Goal: Task Accomplishment & Management: Complete application form

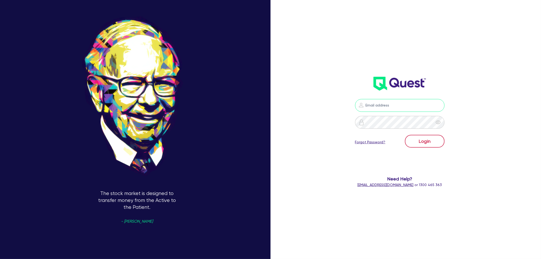
type input "[EMAIL_ADDRESS][PERSON_NAME][DOMAIN_NAME]"
click at [431, 145] on button "Login" at bounding box center [425, 141] width 40 height 13
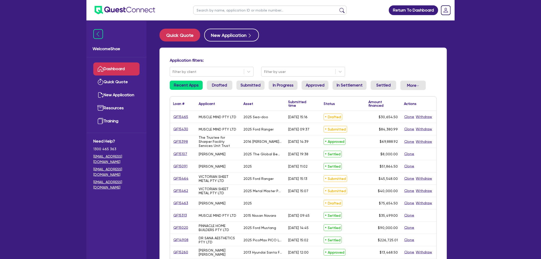
click at [231, 11] on input "text" at bounding box center [269, 10] width 153 height 9
type input "tribus"
click at [338, 8] on button "submit" at bounding box center [342, 11] width 8 height 7
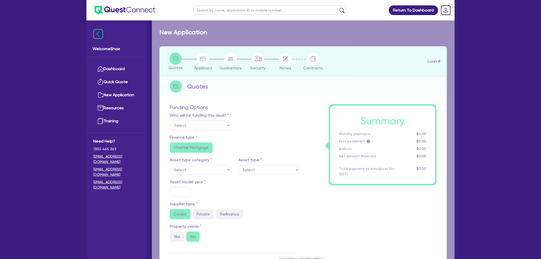
select select "TERTIARY_ASSETS"
type input "2024"
radio input "true"
type input "100,000"
type input "10"
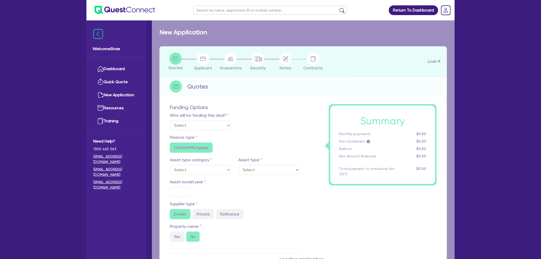
radio input "true"
select select "BEAUTY_EQUIPMENT"
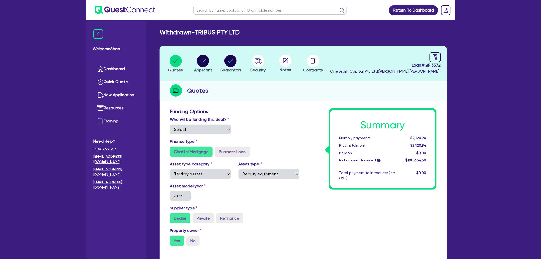
click at [287, 59] on icon at bounding box center [286, 60] width 4 height 4
click at [263, 60] on circle "button" at bounding box center [258, 61] width 12 height 12
select select "TERTIARY_ASSETS"
select select "BEAUTY_EQUIPMENT"
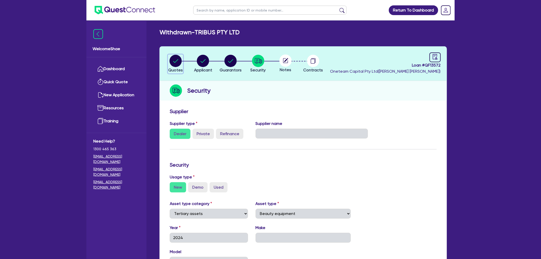
click at [175, 63] on circle "button" at bounding box center [175, 61] width 12 height 12
click at [209, 12] on input "text" at bounding box center [269, 10] width 153 height 9
click at [124, 11] on img at bounding box center [125, 10] width 61 height 8
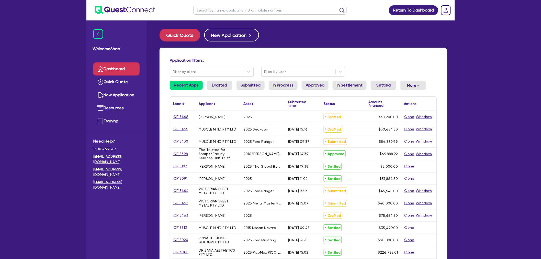
click at [48, 52] on div "Return To Dashboard Edit Profile Logout Welcome Shae Dashboard Quick Quote New …" at bounding box center [270, 206] width 541 height 412
click at [214, 35] on button "New Application" at bounding box center [231, 35] width 55 height 13
select select "Other"
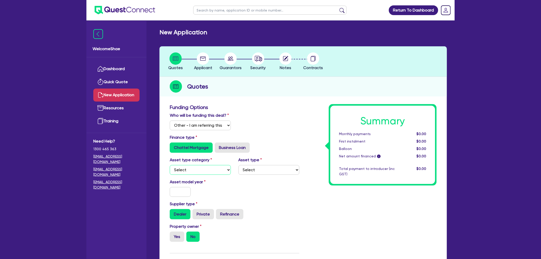
click at [204, 166] on select "Select Cars and light trucks Primary assets Secondary assets Tertiary assets" at bounding box center [200, 170] width 61 height 10
select select "CARS_AND_LIGHT_TRUCKS"
click at [170, 165] on select "Select Cars and light trucks Primary assets Secondary assets Tertiary assets" at bounding box center [200, 170] width 61 height 10
click at [265, 173] on select "Select Passenger vehicles Vans and utes Light trucks up to 4.5 tonne" at bounding box center [268, 170] width 61 height 10
select select "PASSENGER_VEHICLES"
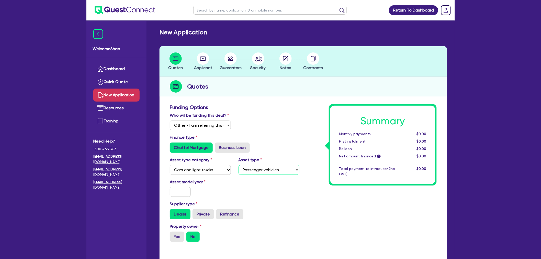
click at [238, 165] on select "Select Passenger vehicles Vans and utes Light trucks up to 4.5 tonne" at bounding box center [268, 170] width 61 height 10
click at [189, 188] on input "text" at bounding box center [180, 192] width 21 height 10
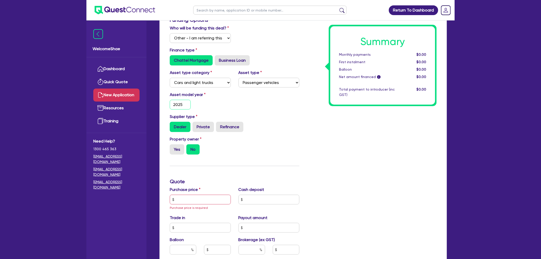
scroll to position [170, 0]
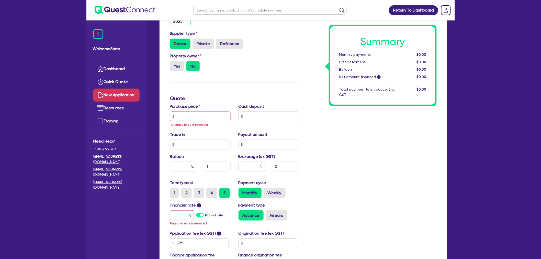
type input "2025"
click at [186, 114] on input "text" at bounding box center [200, 116] width 61 height 10
click at [188, 111] on input "text" at bounding box center [200, 116] width 61 height 10
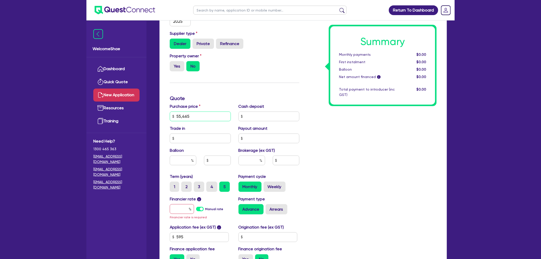
type input "55,465"
type input "5,546.50"
click at [181, 163] on input "text" at bounding box center [183, 160] width 27 height 10
type input "40"
type input "1"
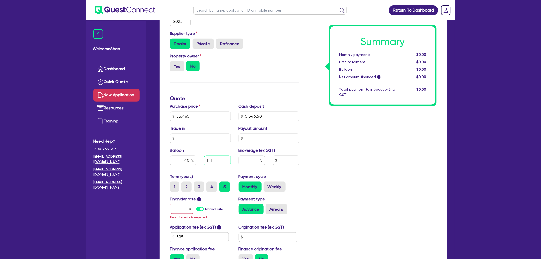
click at [221, 157] on input "1" at bounding box center [217, 160] width 27 height 10
click at [220, 158] on input "1" at bounding box center [217, 160] width 27 height 10
type input "1"
click at [301, 182] on div "Payment cycle Monthly Weekly" at bounding box center [269, 182] width 69 height 18
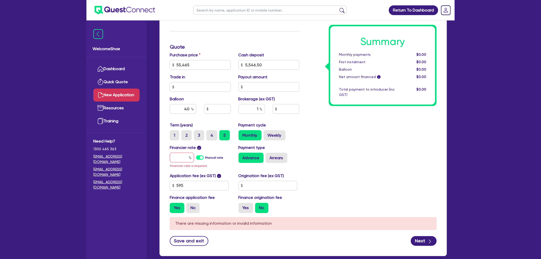
scroll to position [227, 0]
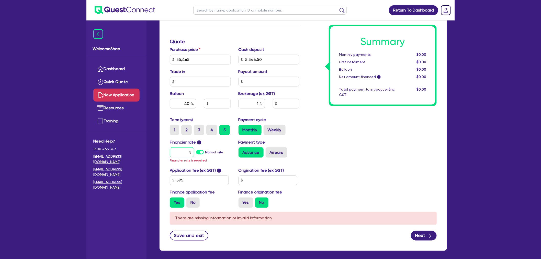
click at [183, 152] on input "text" at bounding box center [182, 152] width 24 height 10
type input "6"
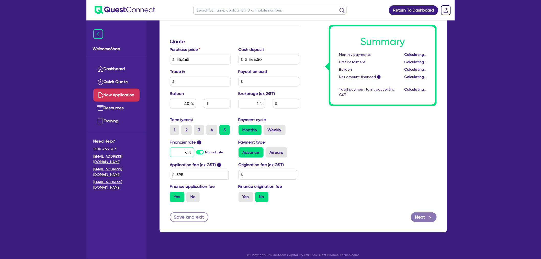
type input "505.73"
type input "6.89"
click at [314, 153] on div "Summary Monthly payments $1,004.01 First instalment $1,004.01 Balloon $0.00 Net…" at bounding box center [371, 41] width 137 height 329
click at [185, 104] on input "text" at bounding box center [183, 104] width 27 height 10
type input "40"
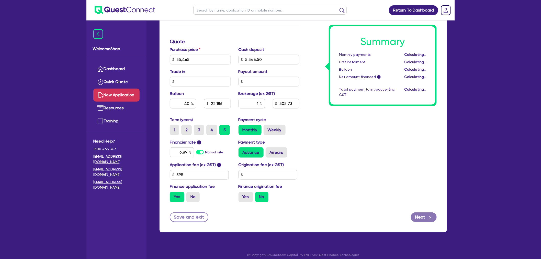
click at [350, 165] on div "Summary Monthly payments Calculating... First instalment Calculating... Balloon…" at bounding box center [371, 41] width 137 height 329
click at [416, 218] on button "Next" at bounding box center [424, 217] width 26 height 10
type input "22,186"
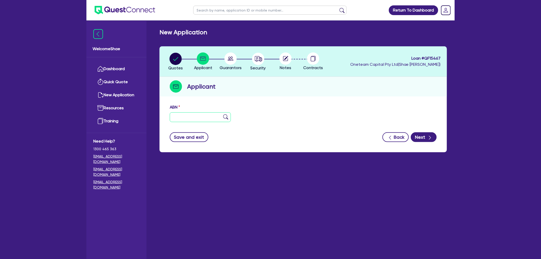
click at [190, 116] on input "text" at bounding box center [200, 117] width 61 height 10
paste input "77 655 018 394"
type input "77 655 018 394"
click at [226, 118] on img at bounding box center [225, 116] width 5 height 5
type input "TRIBUS PTY LTD"
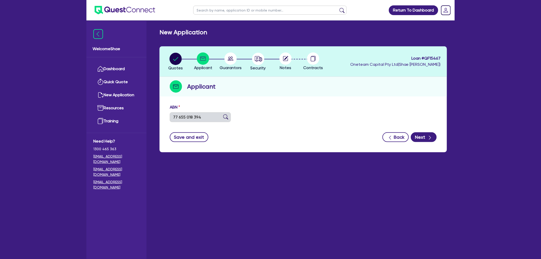
type input "TRIBUS HEALTH"
select select "COMPANY"
type input "03/11/2021"
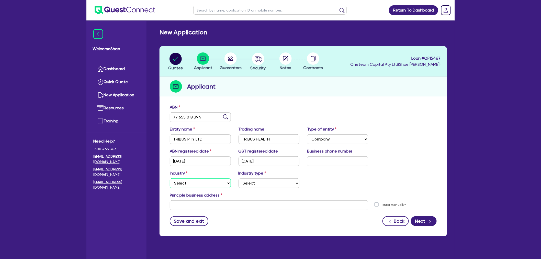
click at [213, 184] on select "Select Accomodation & Food Services Administrative & Support Services Agricultu…" at bounding box center [200, 183] width 61 height 10
select select "RENTAL_REAL_ESTATE"
click at [170, 178] on select "Select Accomodation & Food Services Administrative & Support Services Agricultu…" at bounding box center [200, 183] width 61 height 10
drag, startPoint x: 260, startPoint y: 197, endPoint x: 257, endPoint y: 190, distance: 7.2
click at [259, 196] on div "Principle business address" at bounding box center [303, 196] width 275 height 8
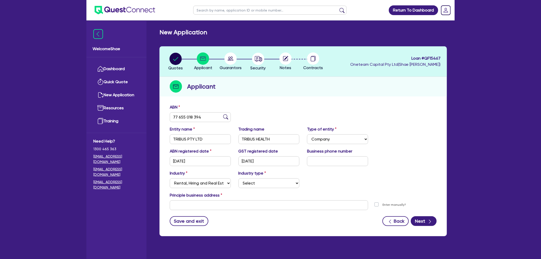
click at [257, 189] on div "Industry Select Accomodation & Food Services Administrative & Support Services …" at bounding box center [303, 181] width 275 height 22
click at [256, 186] on select "Select Property operators Real estate services Motor vehicles Transport equipme…" at bounding box center [268, 183] width 61 height 10
select select "MOTOR_VEHICLES"
click at [238, 178] on select "Select Property operators Real estate services Motor vehicles Transport equipme…" at bounding box center [268, 183] width 61 height 10
click at [301, 205] on input "text" at bounding box center [269, 205] width 198 height 10
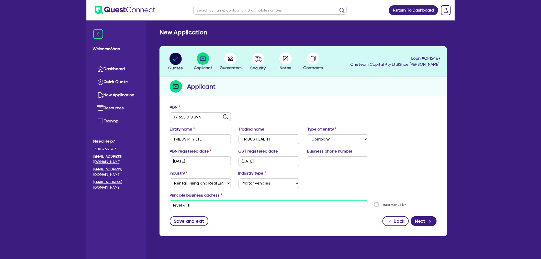
drag, startPoint x: 301, startPoint y: 205, endPoint x: 108, endPoint y: 204, distance: 192.7
click at [108, 204] on div "Welcome Shae Dashboard Quick Quote New Application Ref Company Ref Salesperson …" at bounding box center [270, 139] width 368 height 279
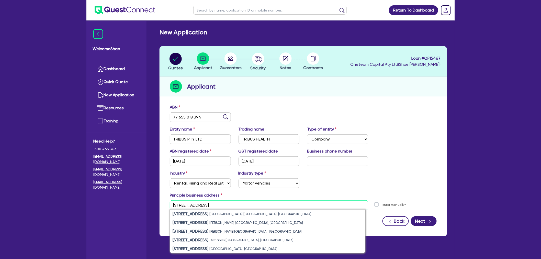
type input "11 york street"
paste input "Level 3, 46 Market Street, Sydney, NSW 2000, Australia"
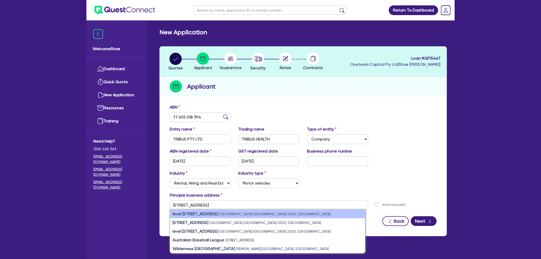
click at [194, 213] on strong "level 3/46 Market Street" at bounding box center [195, 213] width 45 height 5
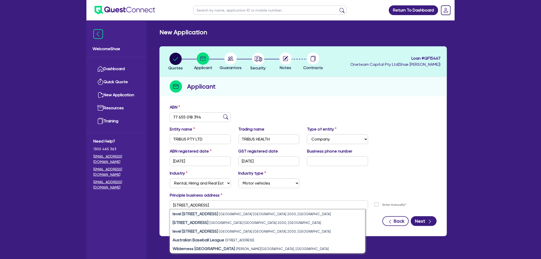
type input "level 3 46 Market St Sydney NSW 2000"
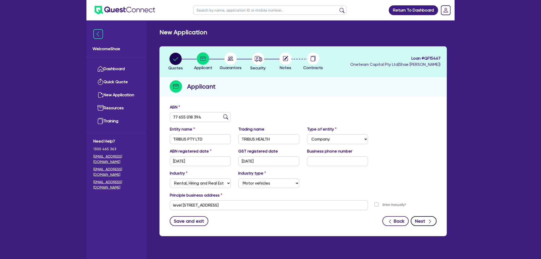
click at [423, 220] on button "Next" at bounding box center [424, 221] width 26 height 10
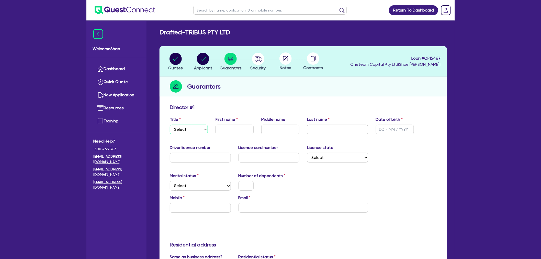
click at [194, 129] on select "Select Mr Mrs Ms Miss Dr" at bounding box center [189, 129] width 38 height 10
select select "MR"
click at [170, 124] on select "Select Mr Mrs Ms Miss Dr" at bounding box center [189, 129] width 38 height 10
click at [223, 130] on input "text" at bounding box center [234, 129] width 38 height 10
type input "Greg"
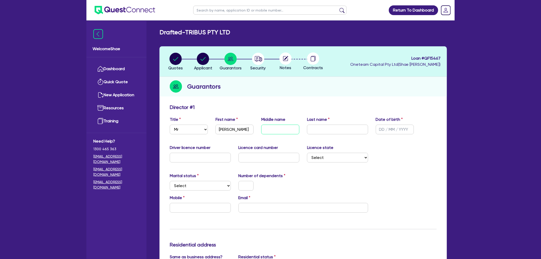
click at [268, 129] on input "text" at bounding box center [280, 129] width 38 height 10
type input "Edward George"
type input "Moore"
type input "26/04/1989"
type input "22933250"
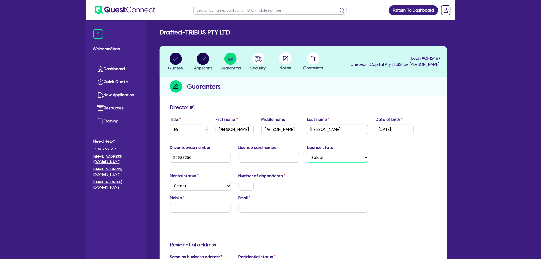
click at [340, 156] on select "Select NSW VIC QLD TAS ACT SA NT WA" at bounding box center [337, 158] width 61 height 10
select select "NSW"
click at [307, 153] on select "Select NSW VIC QLD TAS ACT SA NT WA" at bounding box center [337, 158] width 61 height 10
click at [193, 184] on select "Select Single Married De Facto / Partner" at bounding box center [200, 186] width 61 height 10
click at [188, 182] on select "Select Single Married De Facto / Partner" at bounding box center [200, 186] width 61 height 10
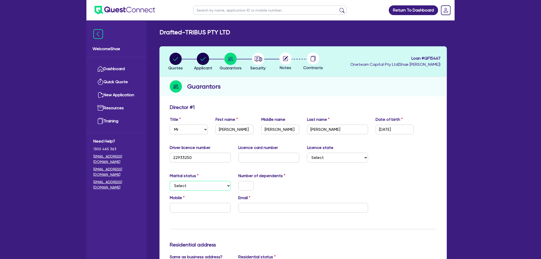
select select "DE_FACTO"
click at [170, 181] on select "Select Single Married De Facto / Partner" at bounding box center [200, 186] width 61 height 10
click at [248, 185] on input "text" at bounding box center [245, 186] width 15 height 10
click at [188, 208] on input "text" at bounding box center [200, 208] width 61 height 10
type input "0"
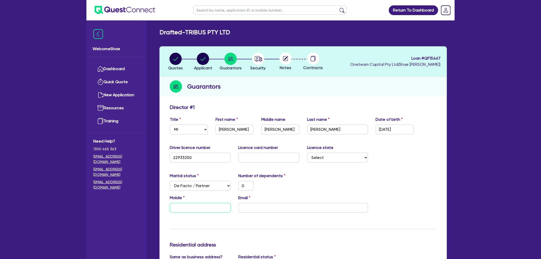
type input "0"
type input "04"
type input "0"
type input "048"
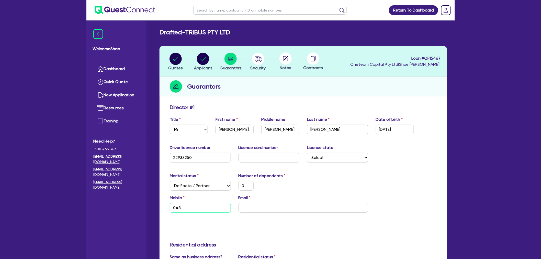
type input "0"
type input "0483"
type input "0"
type input "0483 9"
type input "0"
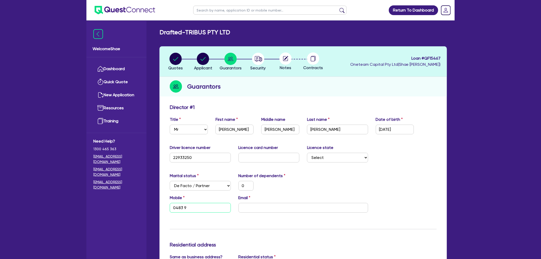
type input "0483 95"
type input "0"
type input "0483 951"
type input "0"
type input "0483 951 6"
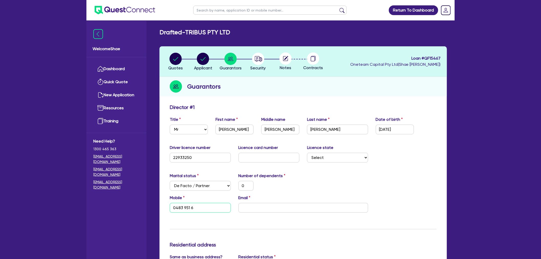
type input "0"
type input "0483 951 62"
type input "0"
type input "0483 951 621"
click at [255, 207] on input "email" at bounding box center [303, 208] width 130 height 10
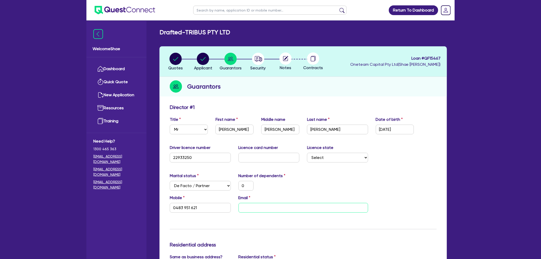
paste input "greg@tribusgrp.com"
type input "0"
type input "0483 951 621"
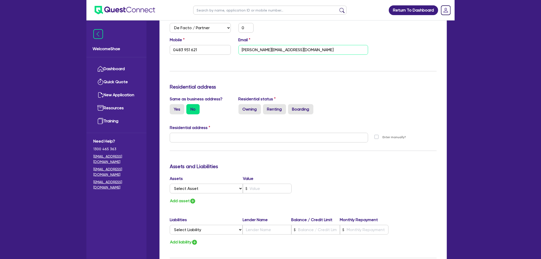
scroll to position [170, 0]
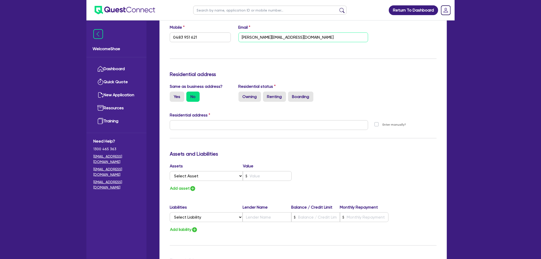
type input "greg@tribusgrp.com"
click at [380, 140] on div "Update residential status for Director #1 Boarding is only acceptable when the …" at bounding box center [303, 123] width 267 height 378
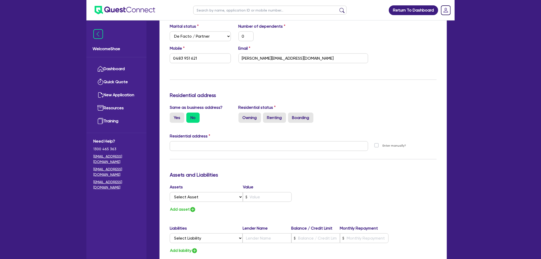
scroll to position [199, 0]
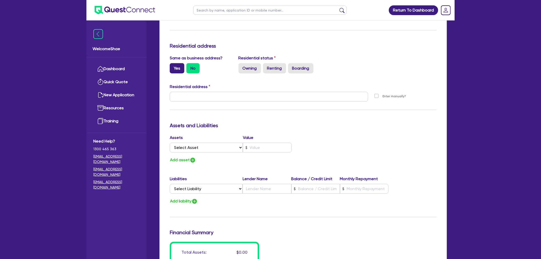
click at [179, 67] on label "Yes" at bounding box center [177, 68] width 15 height 10
click at [173, 66] on input "Yes" at bounding box center [171, 64] width 3 height 3
radio input "true"
type input "0"
type input "0483 951 621"
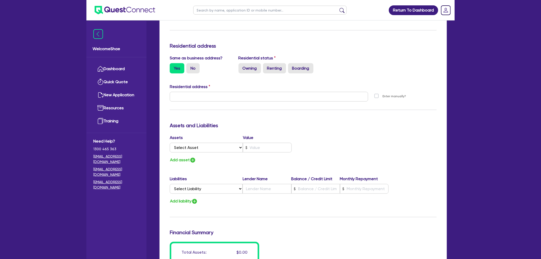
type input "level 3 46 Market St Sydney NSW 2000"
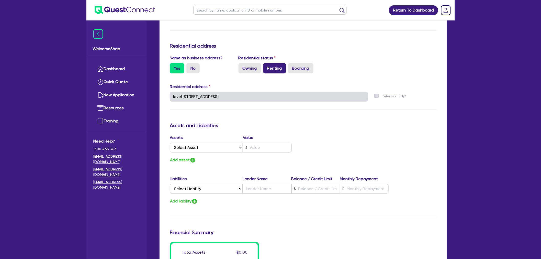
click at [267, 68] on label "Renting" at bounding box center [274, 68] width 23 height 10
click at [266, 66] on input "Renting" at bounding box center [264, 64] width 3 height 3
radio input "true"
type input "0"
type input "0483 951 621"
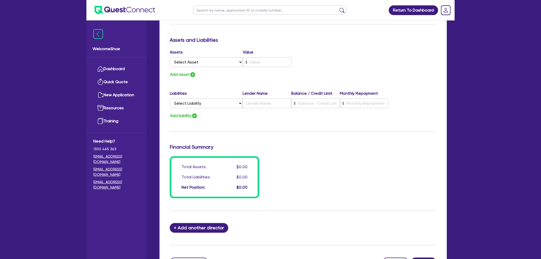
scroll to position [333, 0]
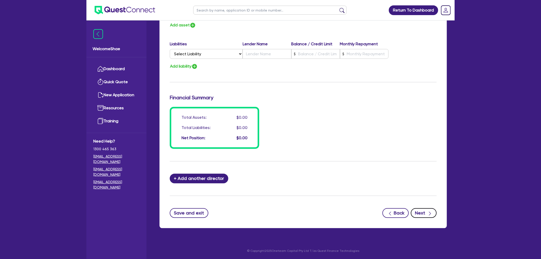
click at [426, 212] on button "Next" at bounding box center [424, 213] width 26 height 10
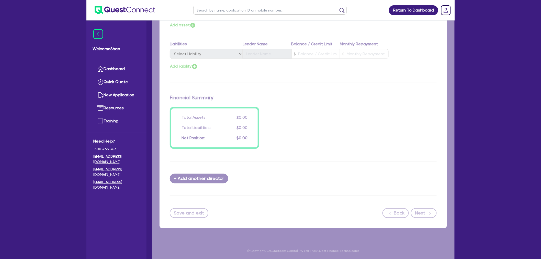
select select "CARS_AND_LIGHT_TRUCKS"
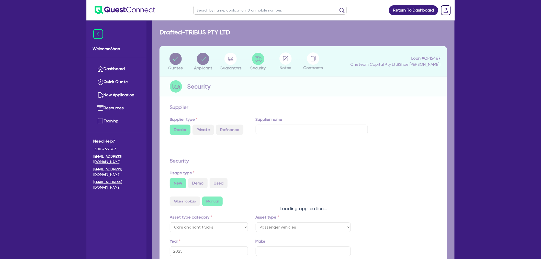
select select "PASSENGER_VEHICLES"
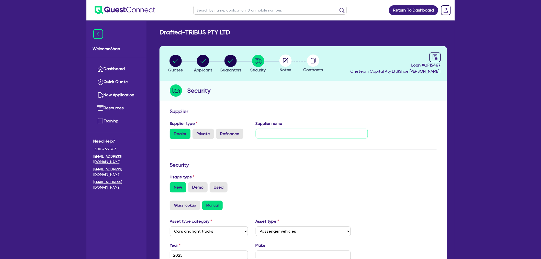
click at [302, 134] on input "text" at bounding box center [312, 134] width 112 height 10
paste input "EVDEALER GROUP PTY LTD"
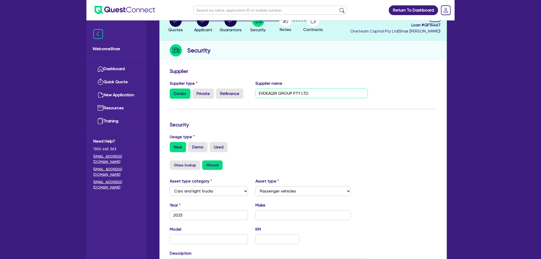
scroll to position [85, 0]
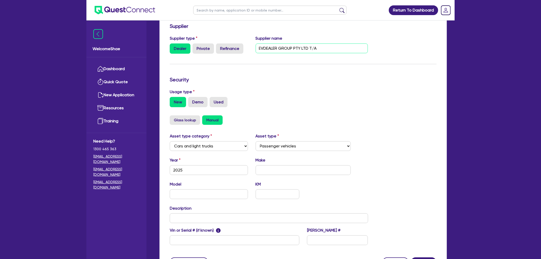
click at [328, 49] on input "EVDEALER GROUP PTY LTD T/A" at bounding box center [312, 48] width 112 height 10
paste input "BYD AUTOMOTIVE"
type input "EVDEALER GROUP PTY LTD T/A BYD AUTOMOTIVE"
click at [275, 168] on input "text" at bounding box center [303, 170] width 95 height 10
type input "BYD"
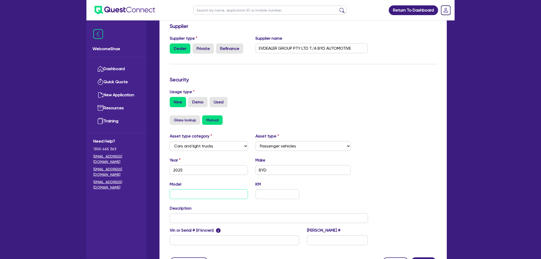
click at [218, 192] on input "text" at bounding box center [209, 194] width 78 height 10
type input "Sealion 6 Premium"
type input "0"
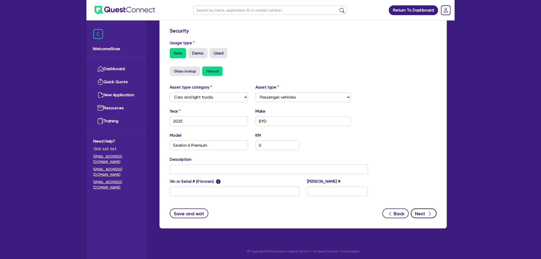
click at [429, 210] on div "button" at bounding box center [429, 213] width 5 height 6
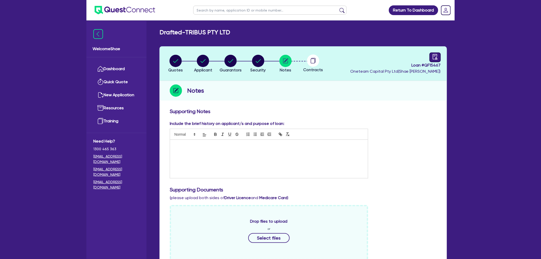
click at [435, 55] on icon "audit" at bounding box center [435, 57] width 6 height 6
select select "DRAFTED_NEW"
select select "Other"
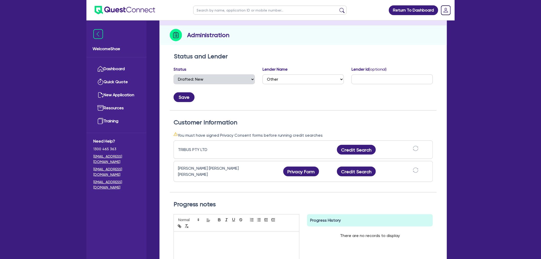
scroll to position [57, 0]
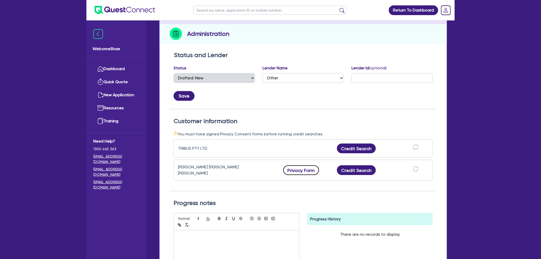
click at [303, 169] on button "Privacy Form" at bounding box center [301, 170] width 36 height 10
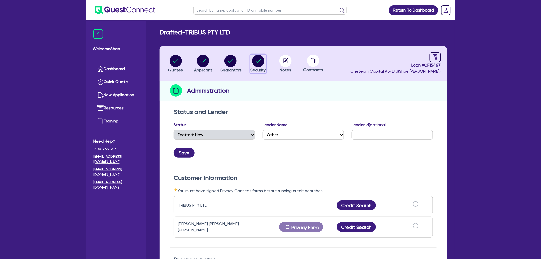
click at [256, 63] on circle "button" at bounding box center [258, 61] width 12 height 12
select select "CARS_AND_LIGHT_TRUCKS"
select select "PASSENGER_VEHICLES"
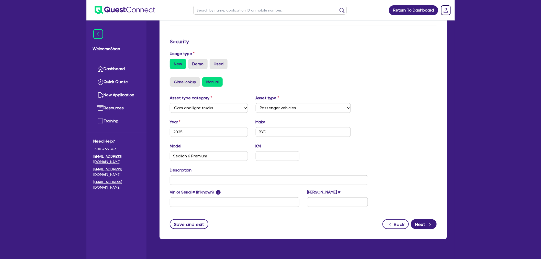
scroll to position [134, 0]
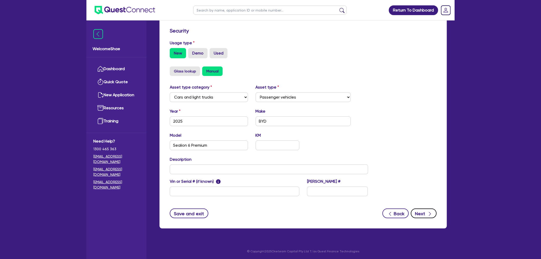
click at [422, 212] on button "Next" at bounding box center [424, 213] width 26 height 10
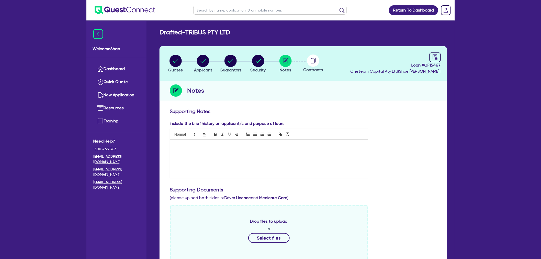
click at [229, 145] on p at bounding box center [269, 145] width 190 height 5
click at [393, 127] on div "Include the brief history on applicant/s and purpose of loan: Recruitment - buy…" at bounding box center [303, 151] width 275 height 62
click at [230, 67] on button "Guarantors" at bounding box center [230, 63] width 22 height 19
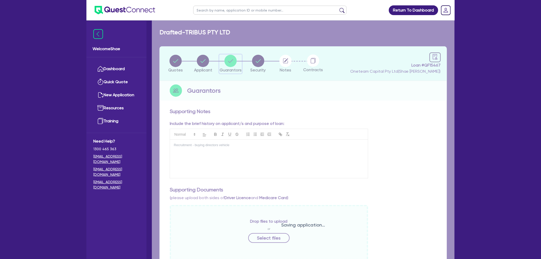
select select "MR"
select select "NSW"
select select "DE_FACTO"
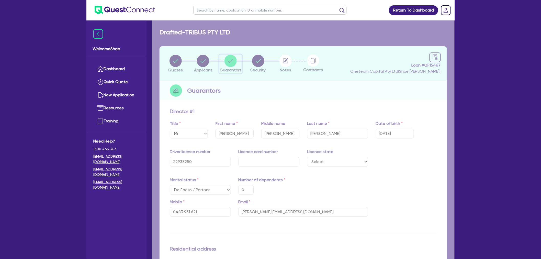
type input "0"
type input "0483 951 621"
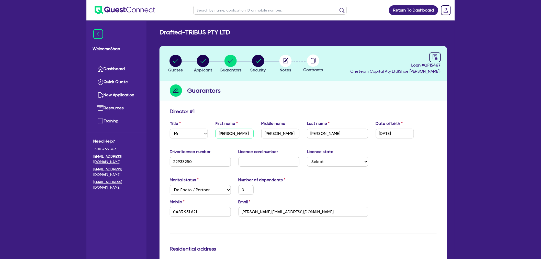
click at [231, 131] on input "Greg" at bounding box center [234, 134] width 38 height 10
type input "Grego"
type input "0"
type input "0483 951 621"
type input "Gregor"
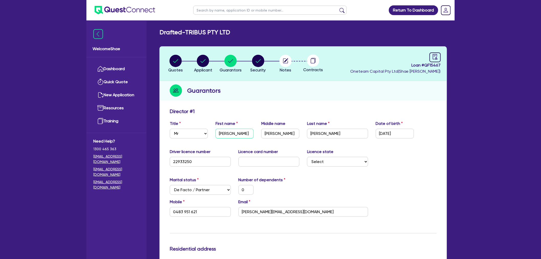
type input "0"
type input "0483 951 621"
type input "Gregory"
type input "0"
type input "0483 951 621"
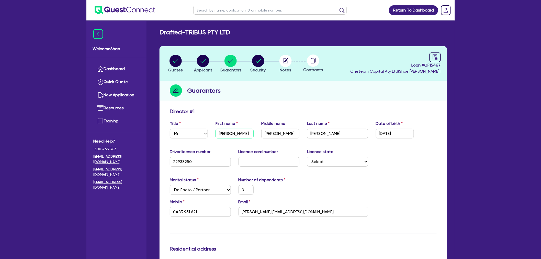
type input "Gregory"
click at [264, 133] on input "Edward George" at bounding box center [280, 134] width 38 height 10
drag, startPoint x: 277, startPoint y: 58, endPoint x: 280, endPoint y: 60, distance: 2.9
click at [277, 59] on li "Notes" at bounding box center [286, 63] width 28 height 18
click at [280, 60] on circle "button" at bounding box center [285, 61] width 12 height 12
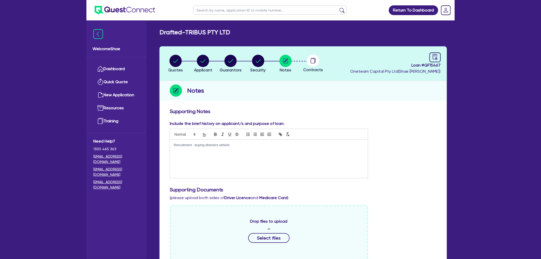
click at [185, 155] on div "Recruitment - buying directors vehicle" at bounding box center [269, 159] width 198 height 38
click at [247, 150] on div "Recruitment - buying directors vehicle" at bounding box center [269, 159] width 198 height 38
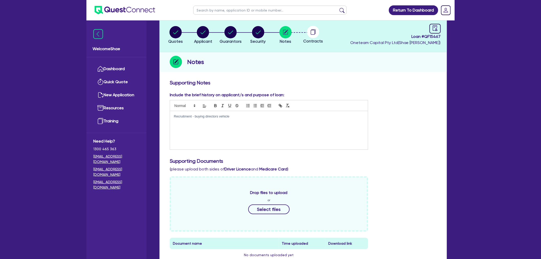
scroll to position [85, 0]
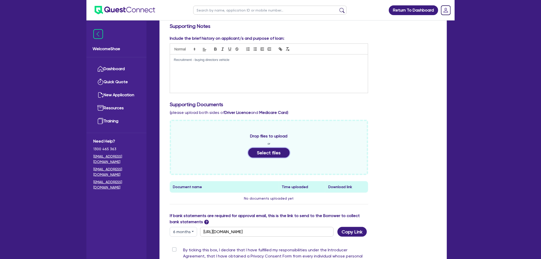
click at [267, 152] on button "Select files" at bounding box center [268, 153] width 41 height 10
click at [397, 179] on div "Drop files to upload or Select files Document name Time uploaded Download link …" at bounding box center [303, 166] width 275 height 93
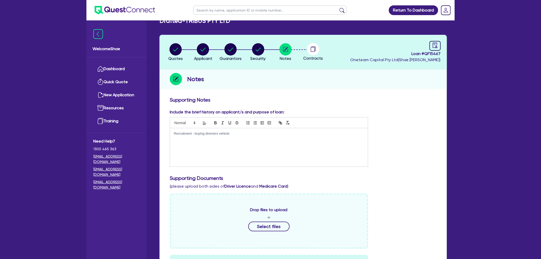
scroll to position [0, 0]
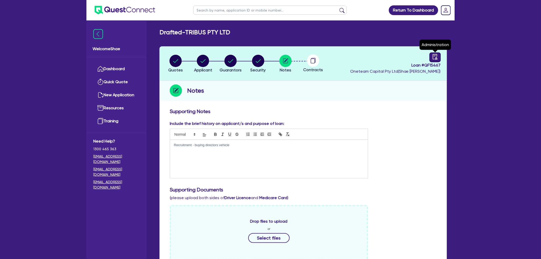
click at [435, 60] on div at bounding box center [434, 57] width 11 height 10
select select "DRAFTED_NEW"
select select "Other"
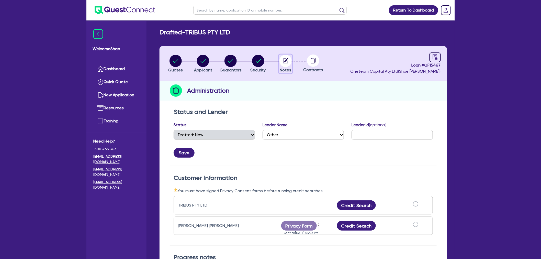
click at [283, 62] on circle "button" at bounding box center [285, 61] width 12 height 12
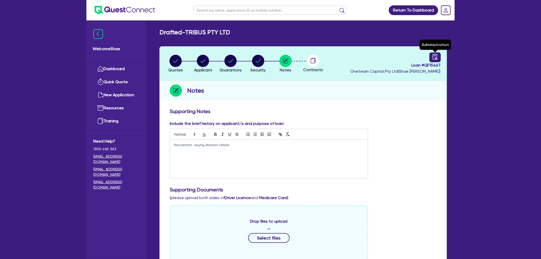
click at [434, 56] on icon "audit" at bounding box center [435, 57] width 6 height 6
select select "DRAFTED_NEW"
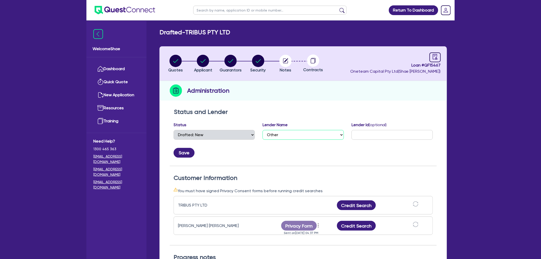
click at [278, 133] on select "Select AAMF AFS Alex Bank Angle Finance Azora Banjo BigStone BOQ Finance Brande…" at bounding box center [303, 135] width 81 height 10
select select "Resimac"
click at [263, 130] on select "Select AAMF AFS Alex Bank Angle Finance Azora Banjo BigStone BOQ Finance Brande…" at bounding box center [303, 135] width 81 height 10
click at [188, 151] on button "Save" at bounding box center [184, 153] width 21 height 10
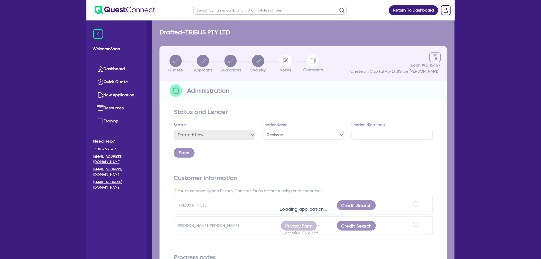
click at [250, 155] on div "Loading application..." at bounding box center [303, 205] width 303 height 370
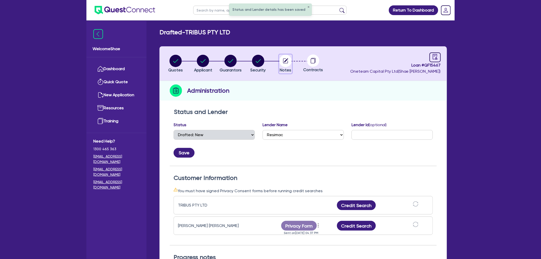
click at [285, 63] on icon "button" at bounding box center [285, 60] width 5 height 5
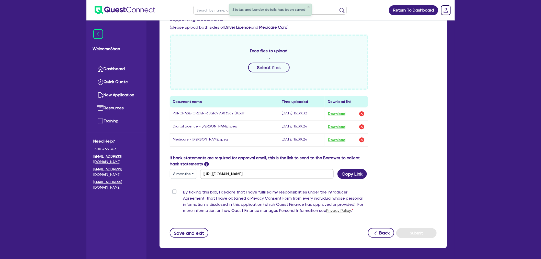
scroll to position [190, 0]
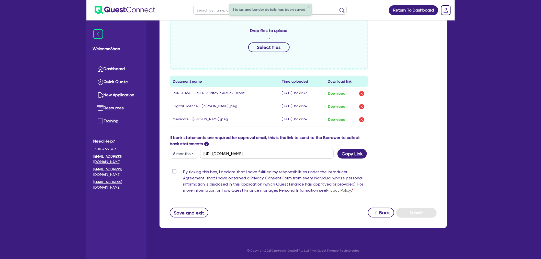
click at [183, 171] on label "By ticking this box, I declare that I have fulfilled my responsibilities under …" at bounding box center [275, 182] width 185 height 27
click at [174, 171] on input "By ticking this box, I declare that I have fulfilled my responsibilities under …" at bounding box center [172, 171] width 4 height 5
checkbox input "true"
click at [415, 211] on button "Submit" at bounding box center [416, 213] width 40 height 10
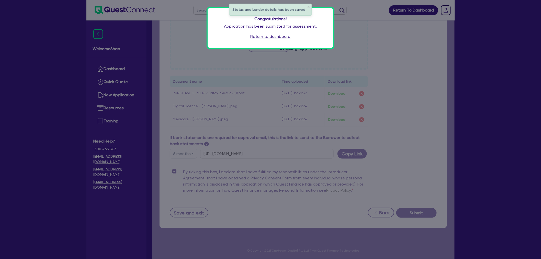
click at [264, 37] on link "Return to dashboard" at bounding box center [270, 36] width 40 height 6
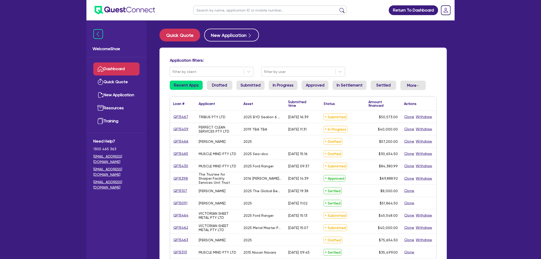
click at [217, 10] on input "text" at bounding box center [269, 10] width 153 height 9
type input "khan"
click at [338, 8] on button "submit" at bounding box center [342, 11] width 8 height 7
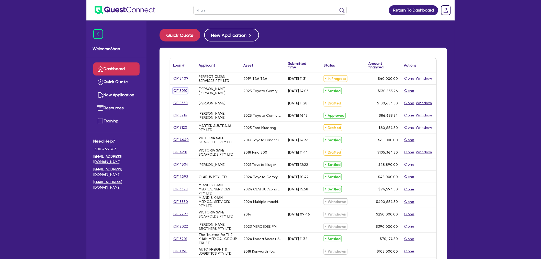
click at [175, 89] on link "QF15010" at bounding box center [180, 91] width 15 height 6
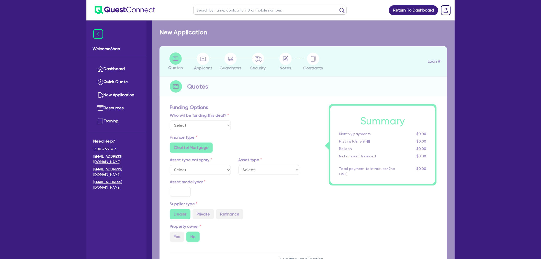
select select "Other"
select select "CARS_AND_LIGHT_TRUCKS"
type input "2025"
type input "130,033.26"
type input "2.54"
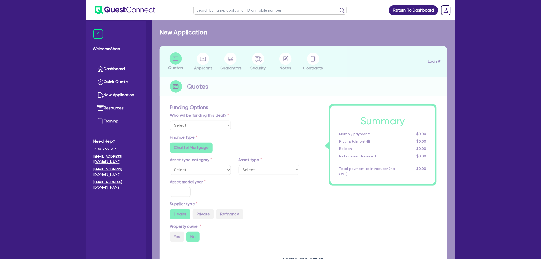
type input "3,326.46"
type input "6.7"
type input "136.36"
type input "318.18"
radio input "true"
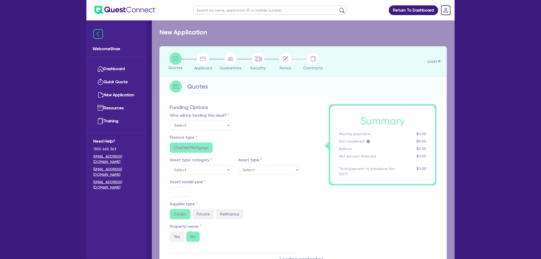
radio input "true"
select select "PASSENGER_VEHICLES"
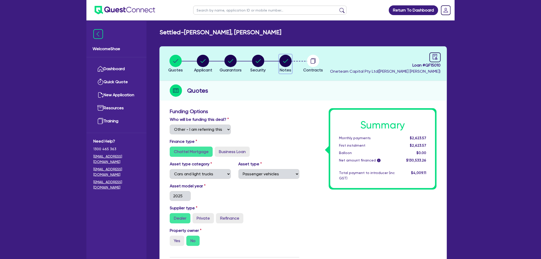
click at [285, 59] on circle "button" at bounding box center [285, 61] width 12 height 12
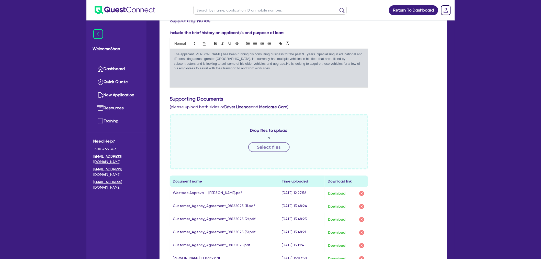
scroll to position [199, 0]
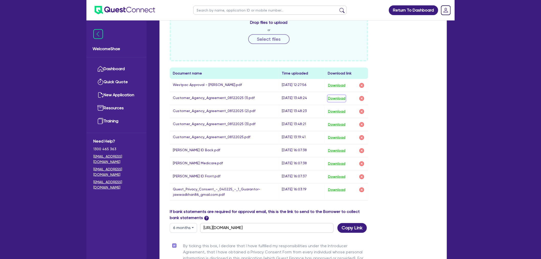
click at [334, 96] on button "Download" at bounding box center [337, 98] width 18 height 7
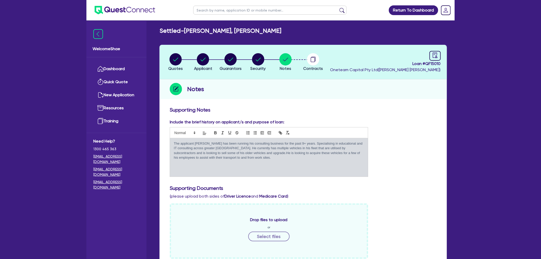
scroll to position [0, 0]
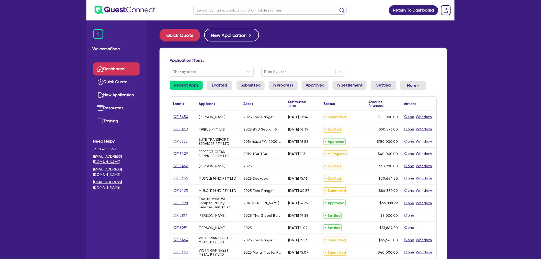
click at [207, 12] on input "text" at bounding box center [269, 10] width 153 height 9
type input "siobhan"
click at [338, 8] on button "submit" at bounding box center [342, 11] width 8 height 7
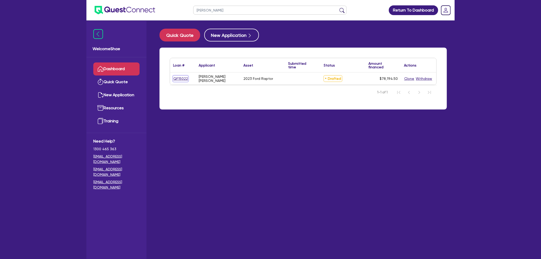
click at [178, 76] on link "QF15022" at bounding box center [180, 79] width 15 height 6
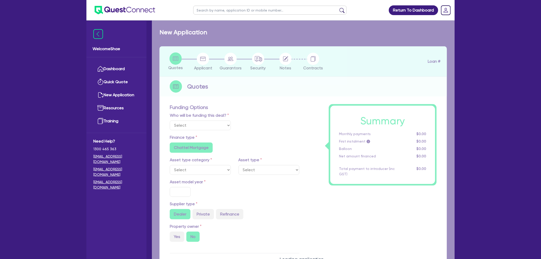
select select "Other"
select select "CARS_AND_LIGHT_TRUCKS"
type input "2023"
type input "76,000"
type input "30"
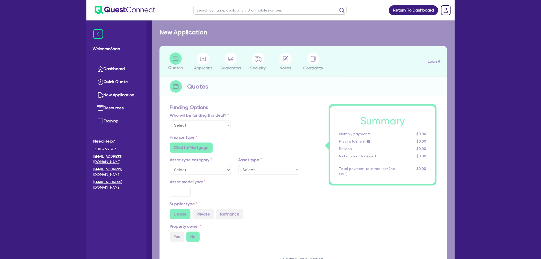
type input "22,800"
radio input "false"
type input "12.99"
radio input "false"
type input "1,400"
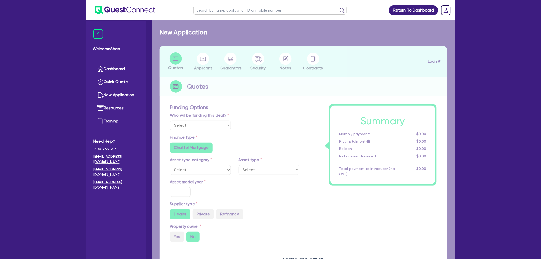
radio input "true"
select select "PASSENGER_VEHICLES"
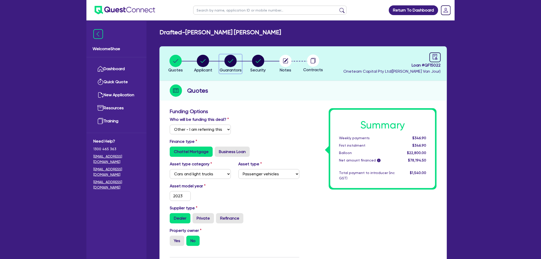
click at [225, 60] on circle "button" at bounding box center [230, 61] width 12 height 12
select select "MRS"
select select "SA"
select select "DE_FACTO"
select select "CASH"
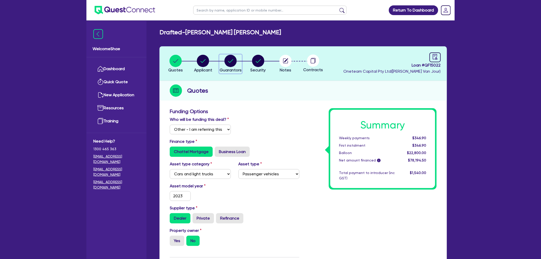
select select "CREDIT_CARD"
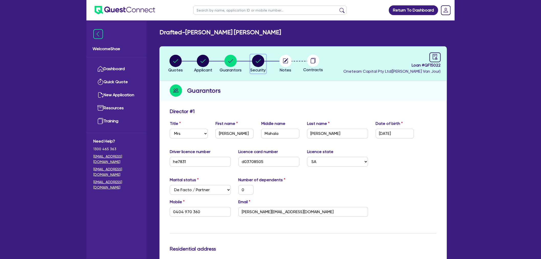
click at [261, 63] on circle "button" at bounding box center [258, 61] width 12 height 12
select select "CARS_AND_LIGHT_TRUCKS"
select select "PASSENGER_VEHICLES"
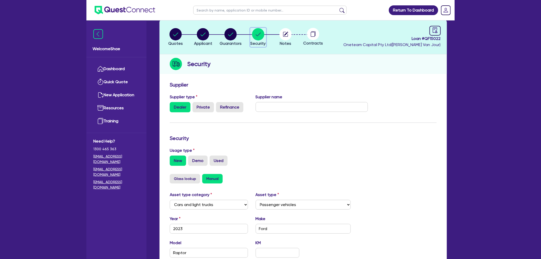
scroll to position [113, 0]
